Goal: Task Accomplishment & Management: Use online tool/utility

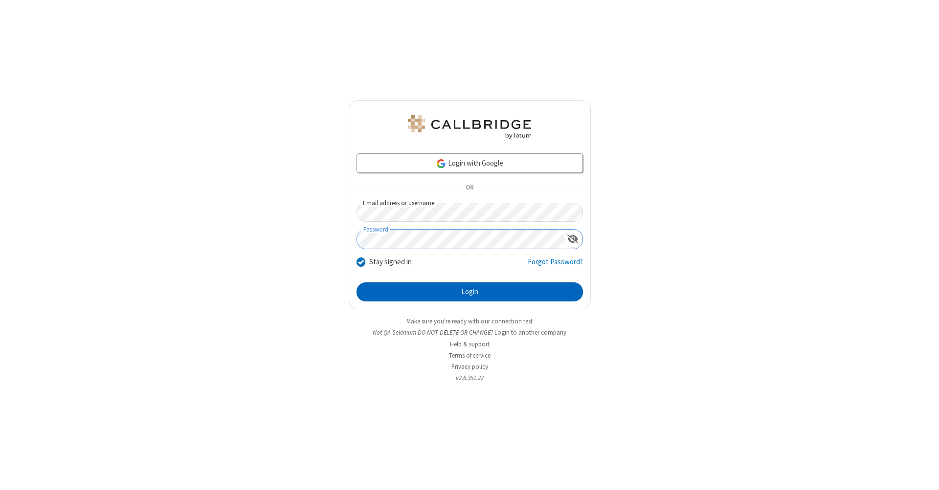
click at [469, 292] on button "Login" at bounding box center [469, 293] width 226 height 20
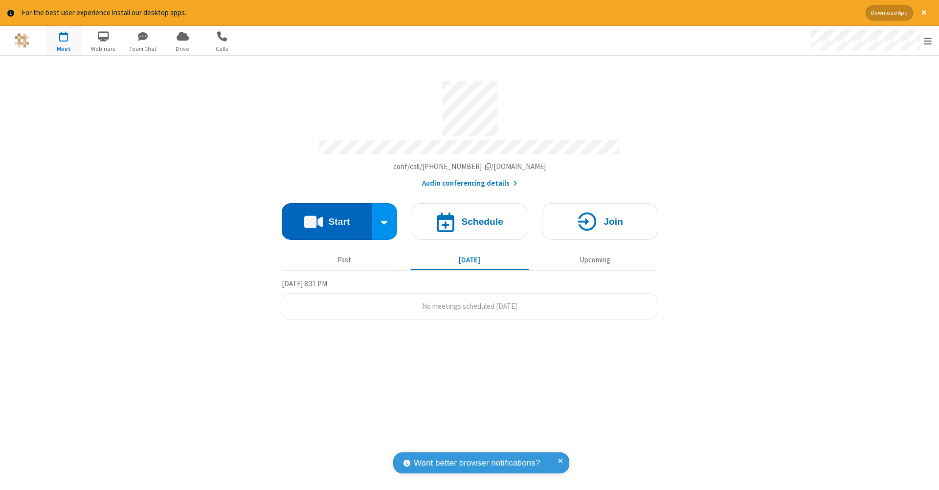
click at [327, 217] on button "Start" at bounding box center [327, 221] width 90 height 37
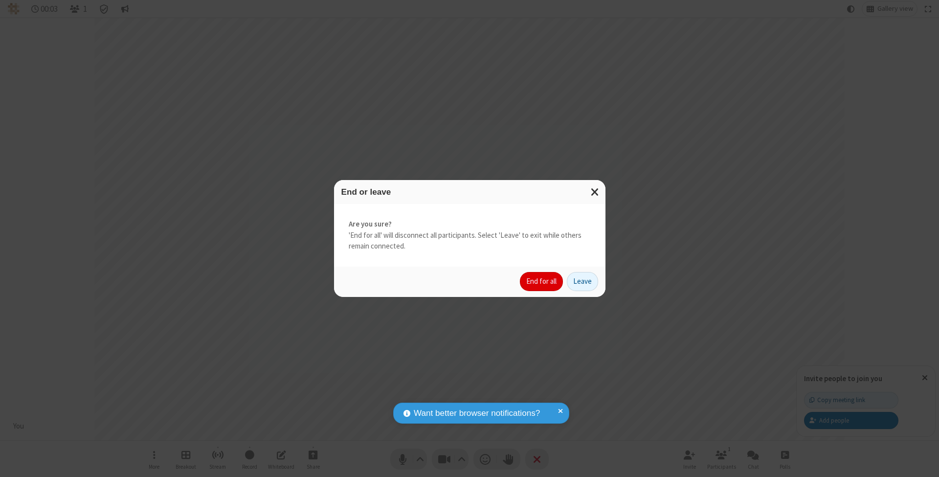
click at [542, 281] on button "End for all" at bounding box center [541, 282] width 43 height 20
